Goal: Register for event/course

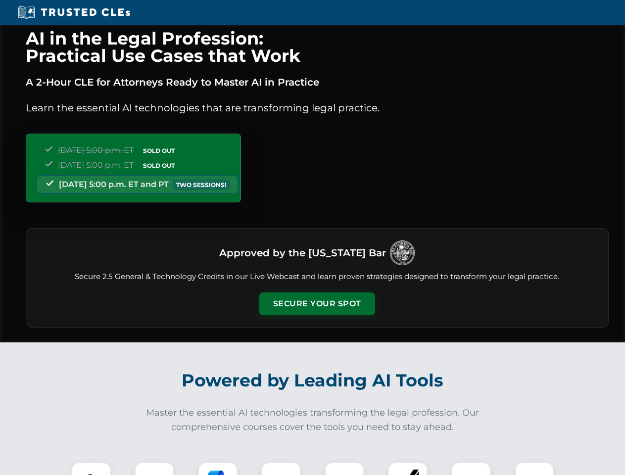
click at [317, 304] on button "Secure Your Spot" at bounding box center [317, 303] width 116 height 23
click at [91, 469] on img at bounding box center [91, 482] width 29 height 29
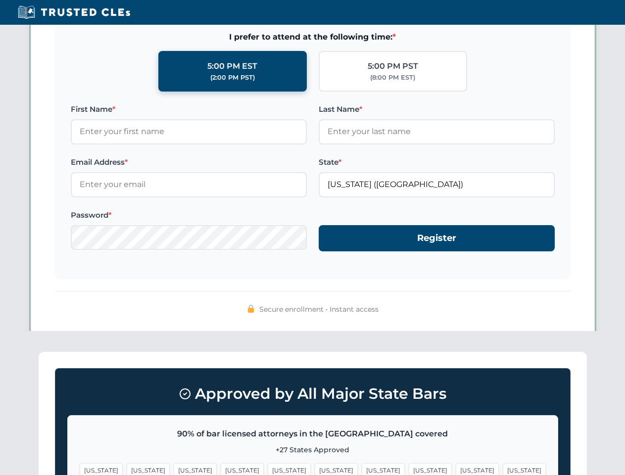
click at [362, 469] on span "[US_STATE]" at bounding box center [383, 470] width 43 height 14
click at [456, 469] on span "[US_STATE]" at bounding box center [477, 470] width 43 height 14
